Goal: Information Seeking & Learning: Understand process/instructions

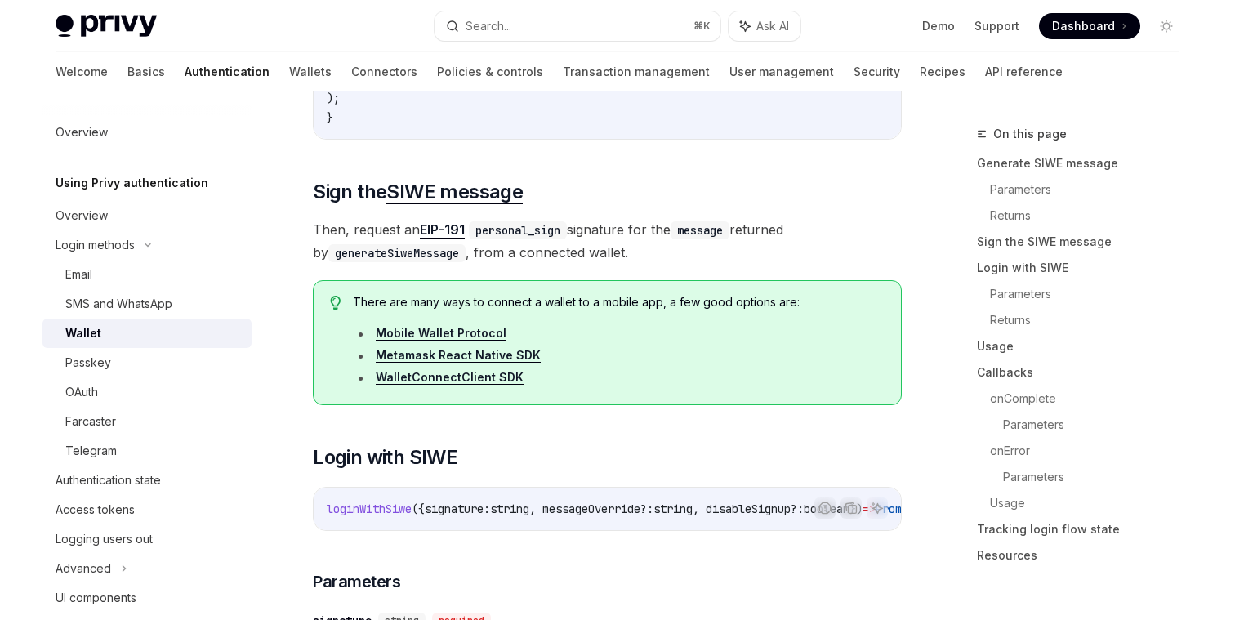
scroll to position [2277, 0]
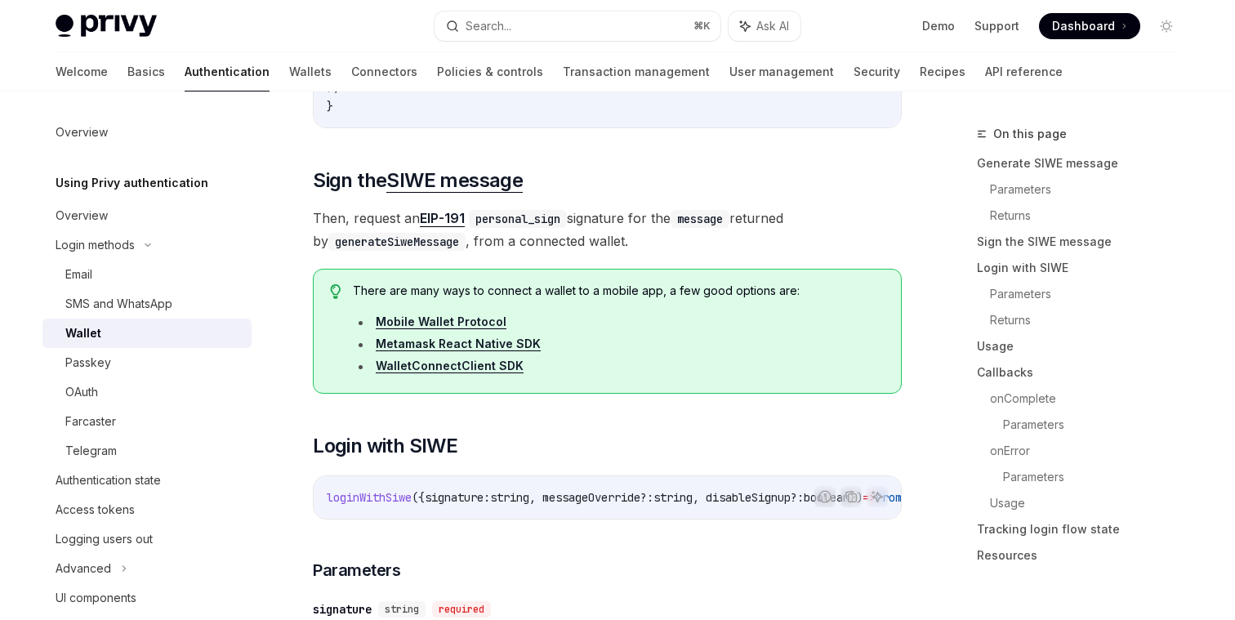
click at [582, 299] on span "There are many ways to connect a wallet to a mobile app, a few good options are:" at bounding box center [619, 291] width 532 height 16
click at [572, 299] on span "There are many ways to connect a wallet to a mobile app, a few good options are:" at bounding box center [619, 291] width 532 height 16
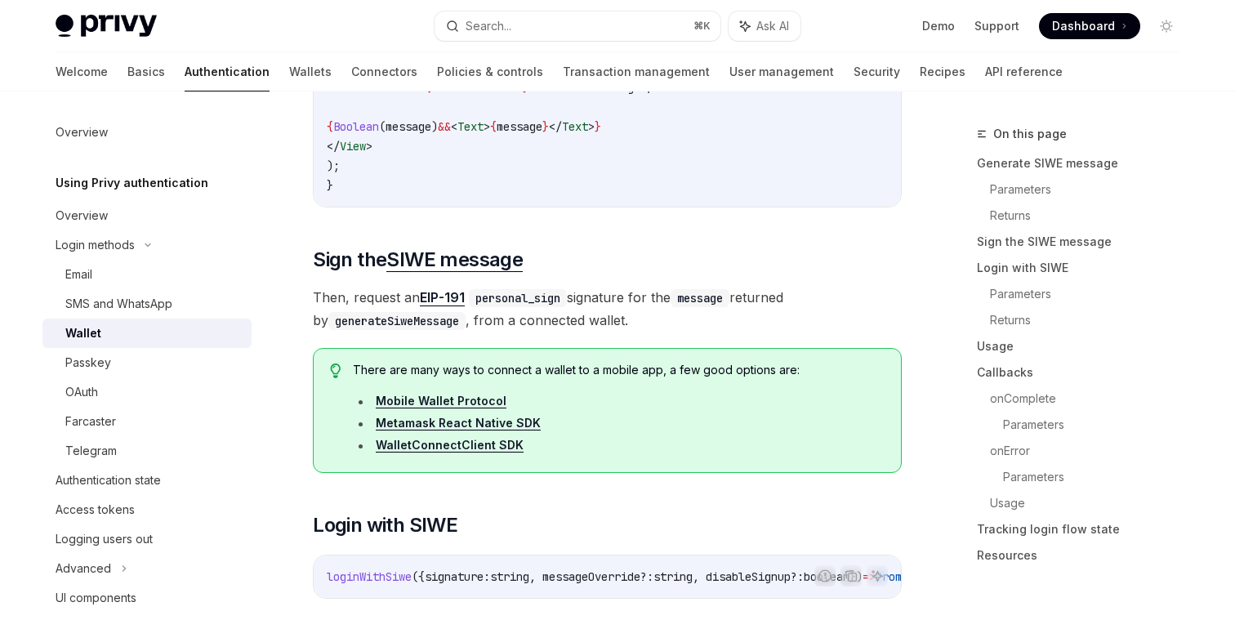
scroll to position [2197, 0]
click at [510, 379] on span "There are many ways to connect a wallet to a mobile app, a few good options are:" at bounding box center [619, 371] width 532 height 16
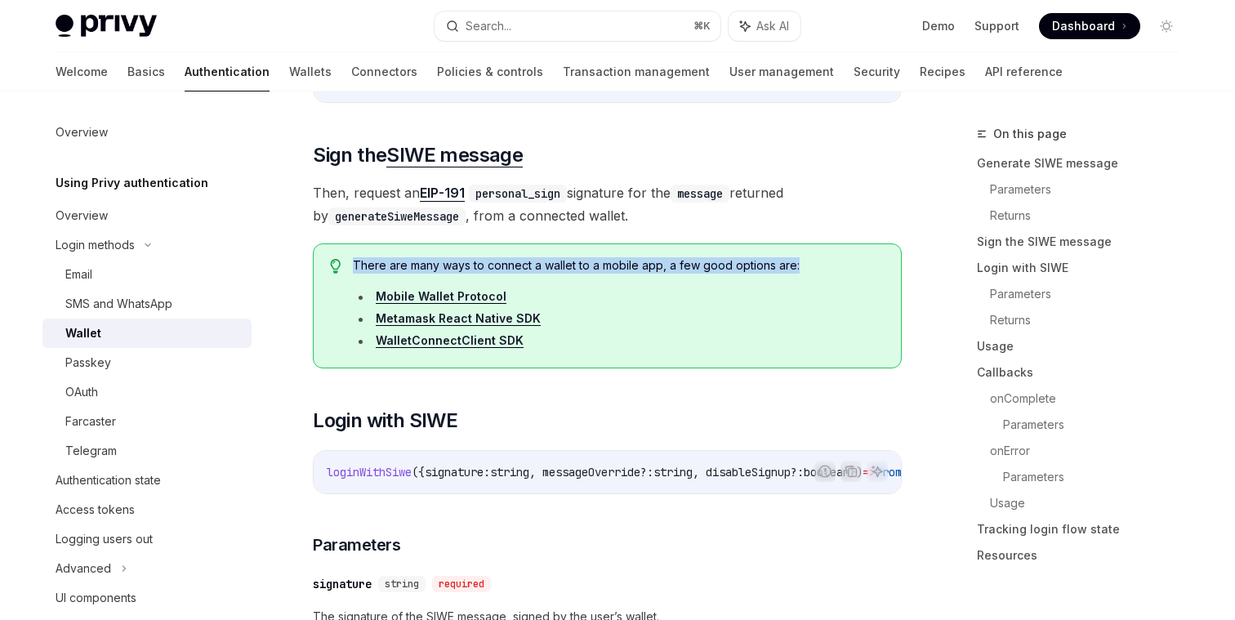
scroll to position [2293, 0]
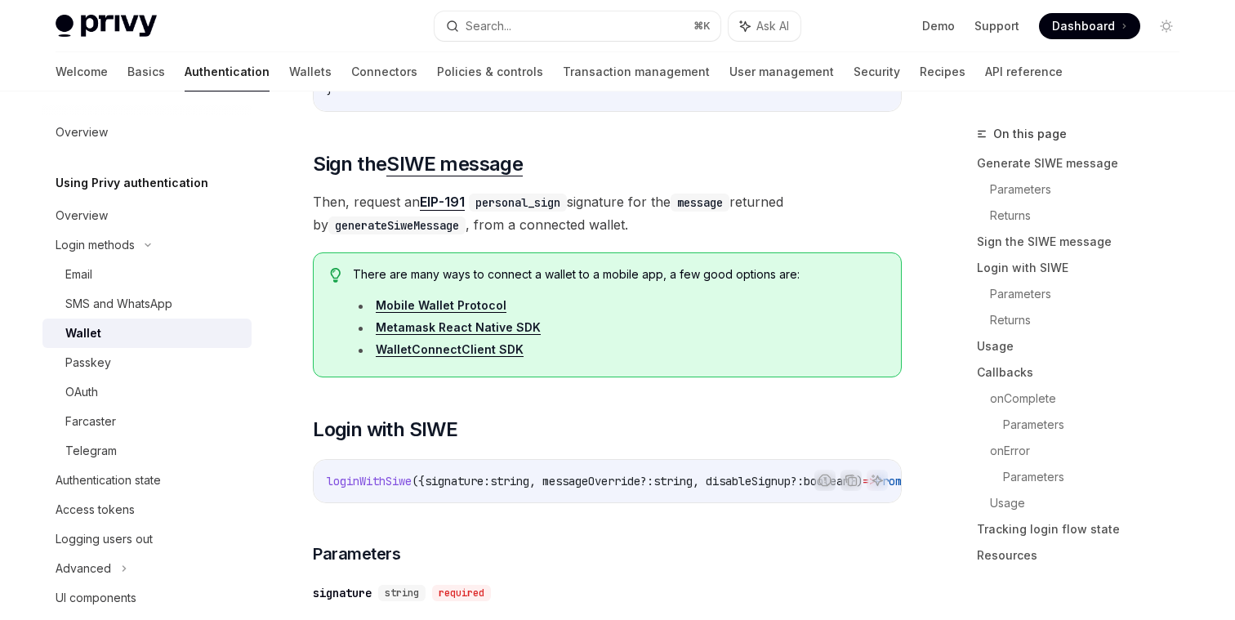
click at [556, 236] on span "Then, request an EIP-191 personal_sign signature for the message returned by ge…" at bounding box center [607, 213] width 589 height 46
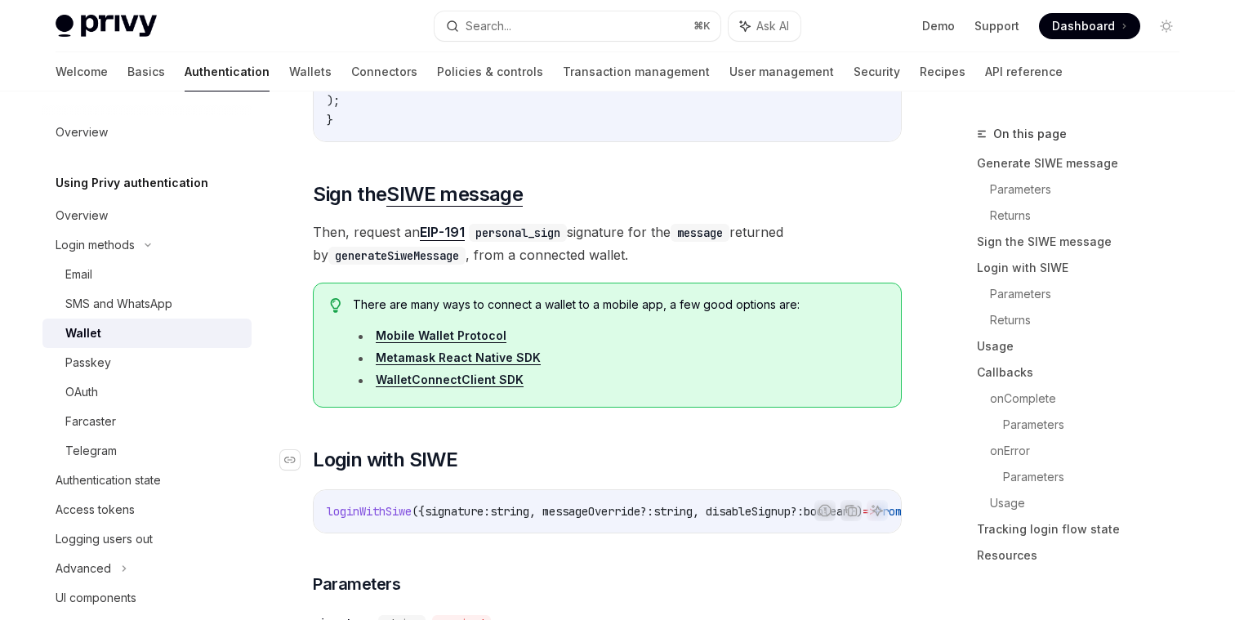
scroll to position [2343, 0]
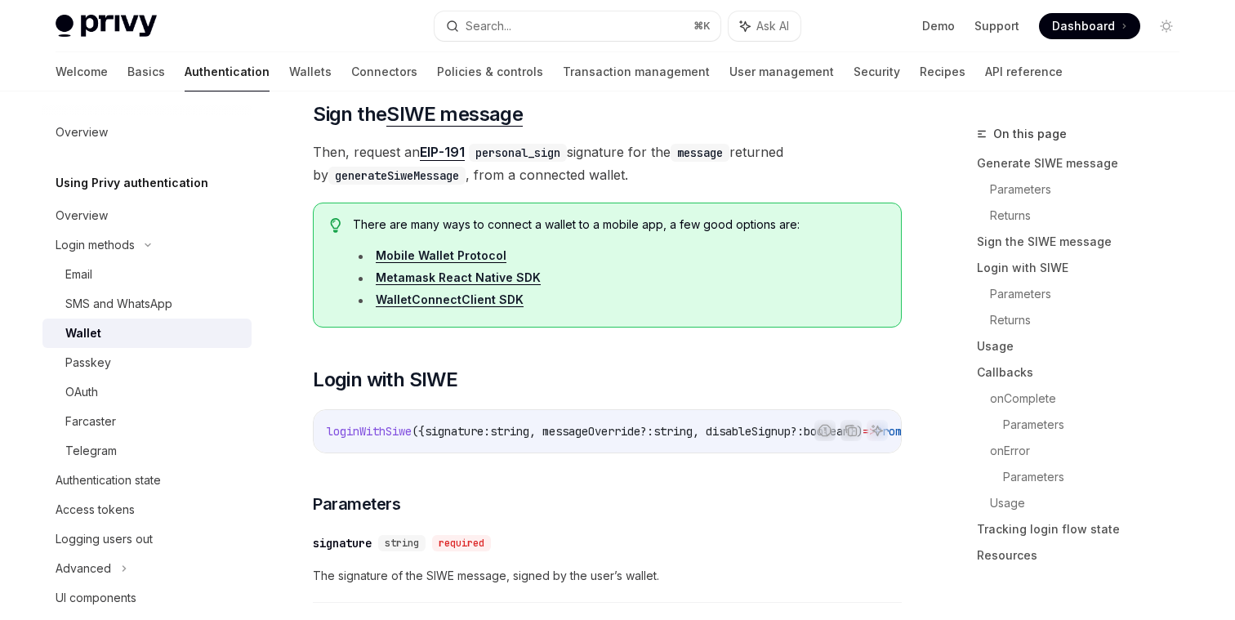
click at [518, 285] on link "Metamask React Native SDK" at bounding box center [458, 277] width 165 height 15
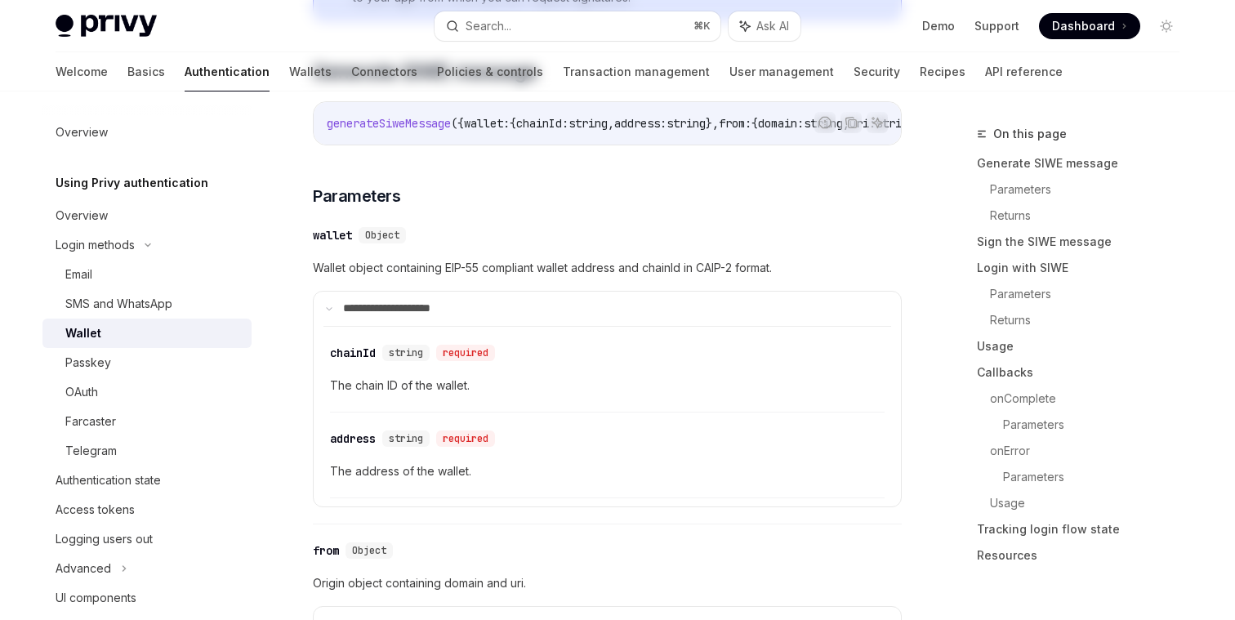
scroll to position [0, 0]
